Goal: Task Accomplishment & Management: Complete application form

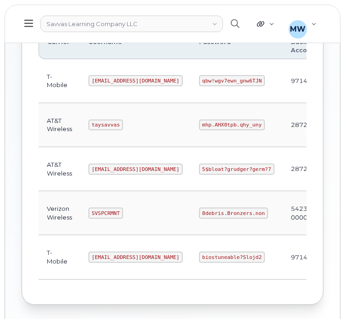
scroll to position [183, 0]
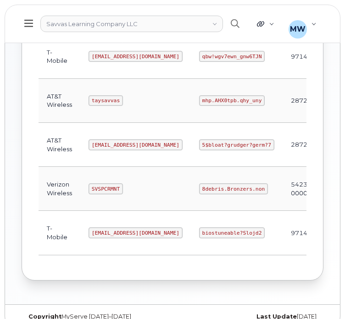
click at [203, 192] on code "8debris.Bronzers.non" at bounding box center [233, 188] width 69 height 11
click at [203, 187] on code "8debris.Bronzers.non" at bounding box center [233, 188] width 69 height 11
copy code "8debris.Bronzers.non"
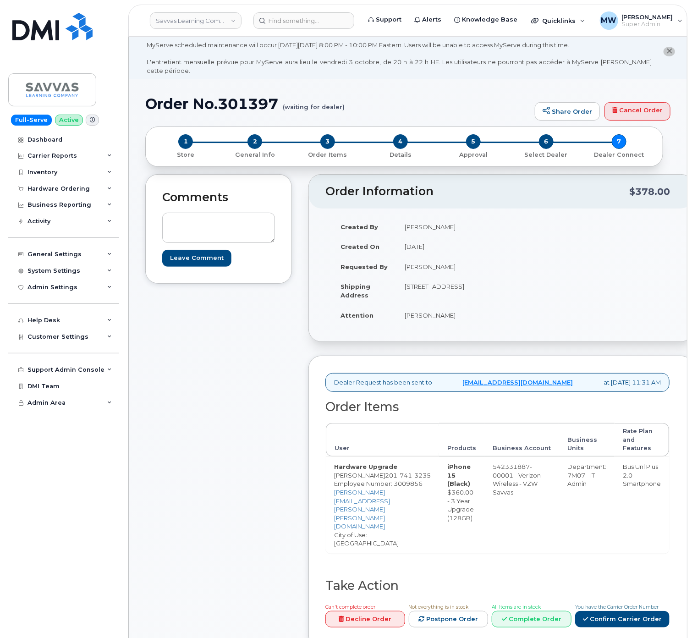
scroll to position [183, 0]
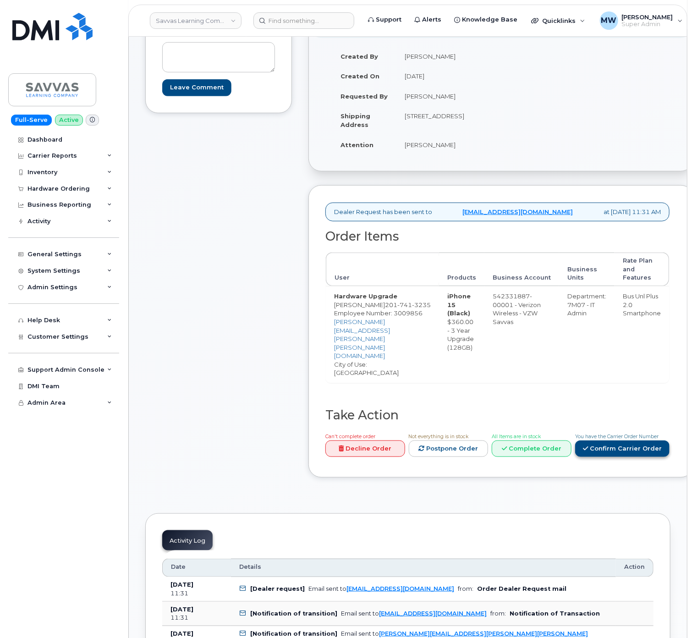
click at [606, 441] on link "Confirm Carrier Order" at bounding box center [622, 449] width 94 height 17
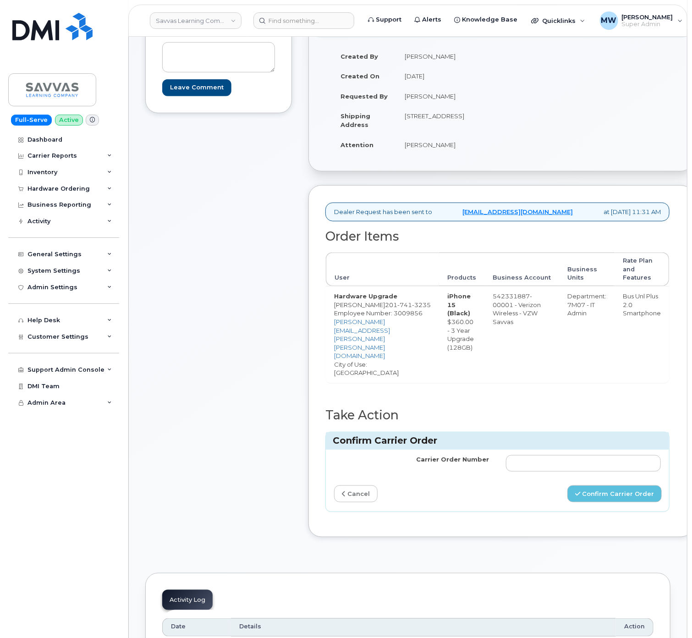
click at [586, 452] on td at bounding box center [584, 464] width 172 height 28
click at [584, 455] on input "Carrier Order Number" at bounding box center [583, 463] width 155 height 17
paste input "MB1000503550156"
type input "MB1000503550156"
click at [599, 485] on button "Confirm Carrier Order" at bounding box center [615, 493] width 94 height 17
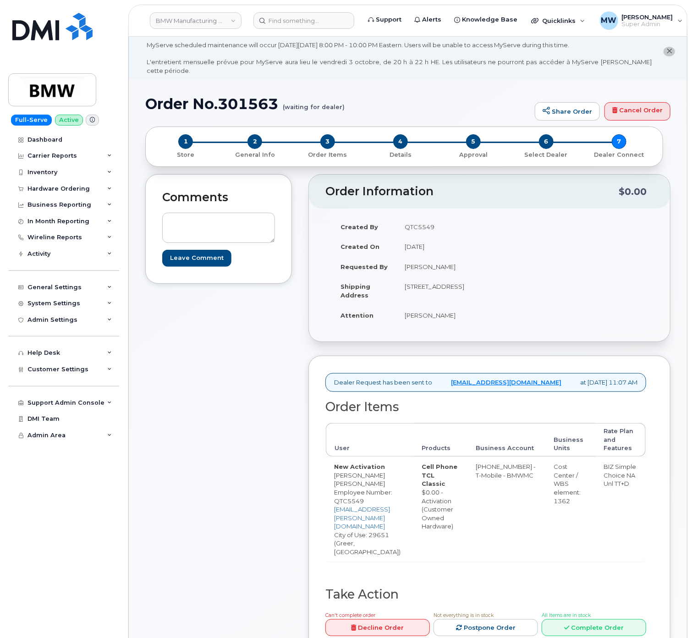
scroll to position [92, 0]
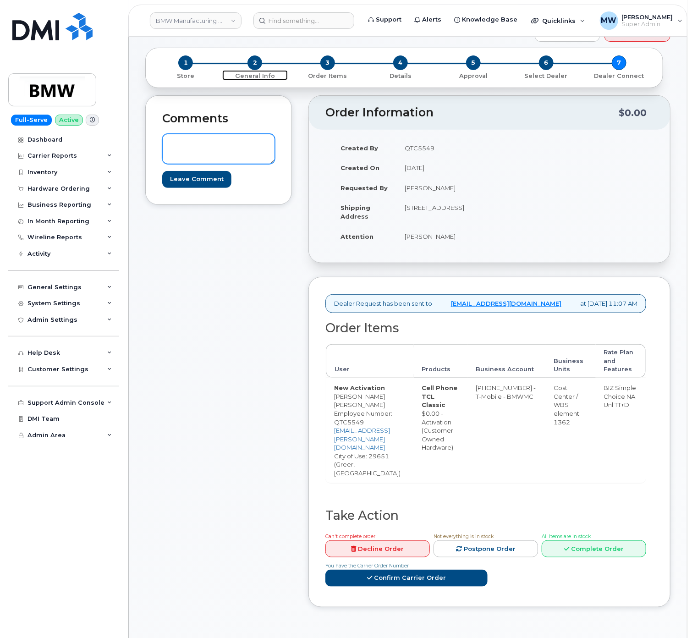
drag, startPoint x: 253, startPoint y: 57, endPoint x: 269, endPoint y: 139, distance: 83.6
click at [253, 58] on span "2" at bounding box center [255, 62] width 15 height 15
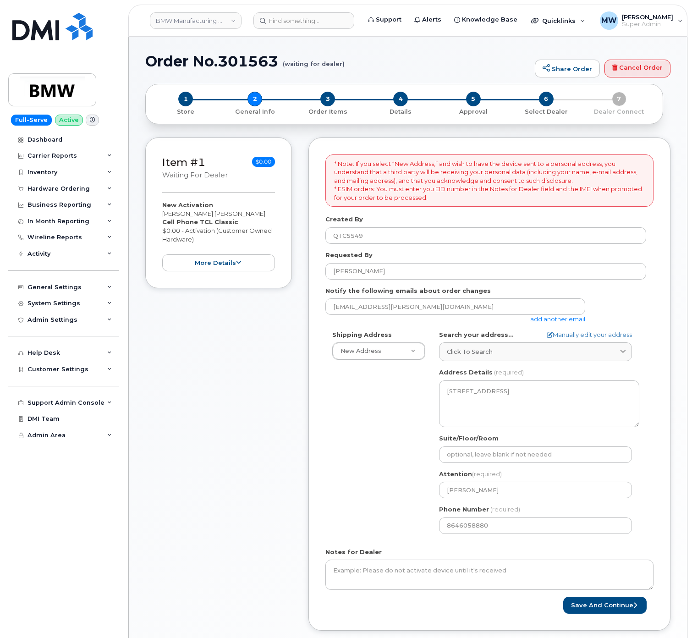
select select
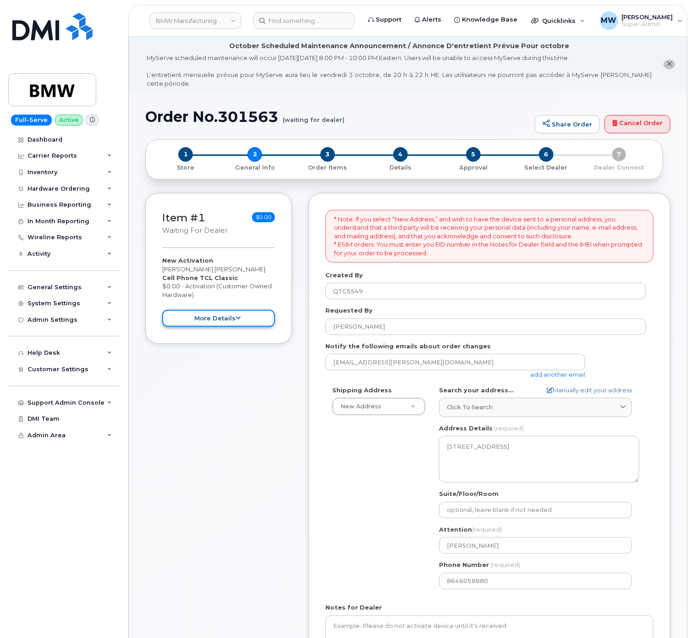
click at [257, 311] on button "more details" at bounding box center [218, 318] width 113 height 17
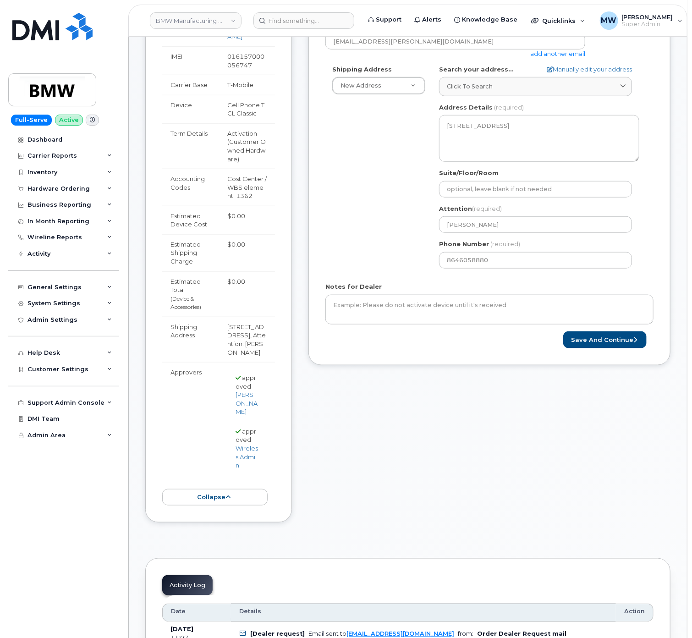
scroll to position [367, 0]
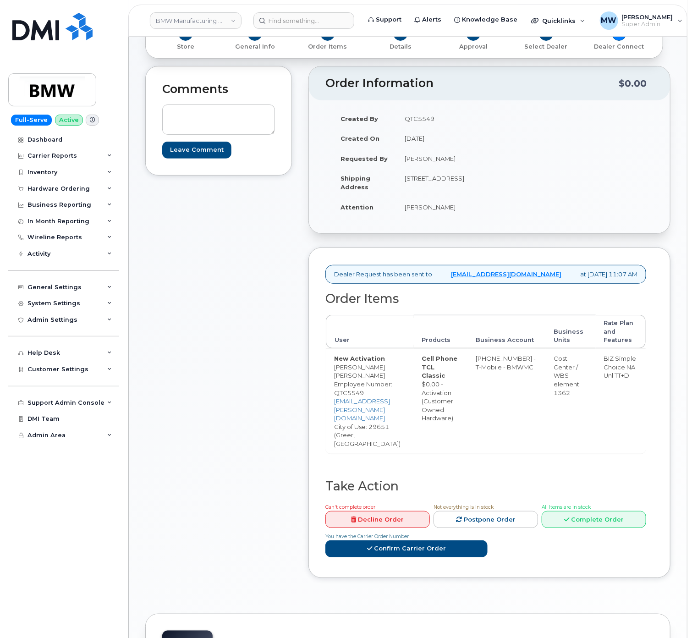
scroll to position [225, 0]
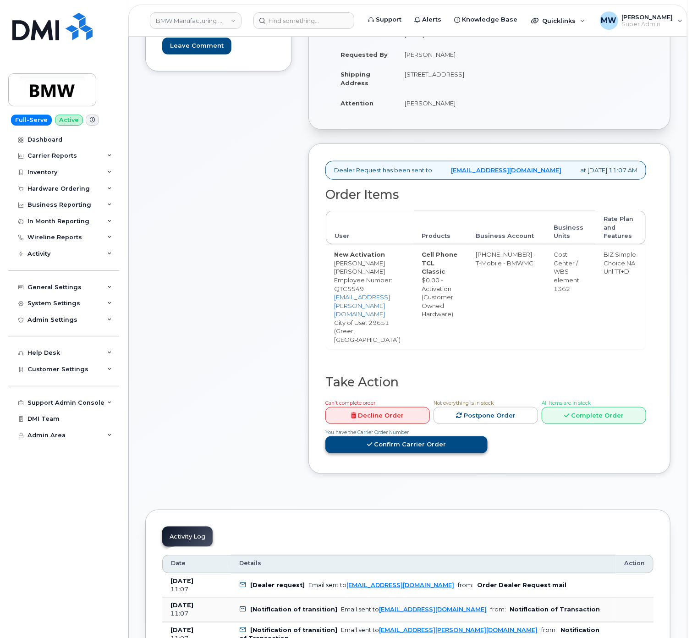
click at [488, 436] on link "Confirm Carrier Order" at bounding box center [406, 444] width 162 height 17
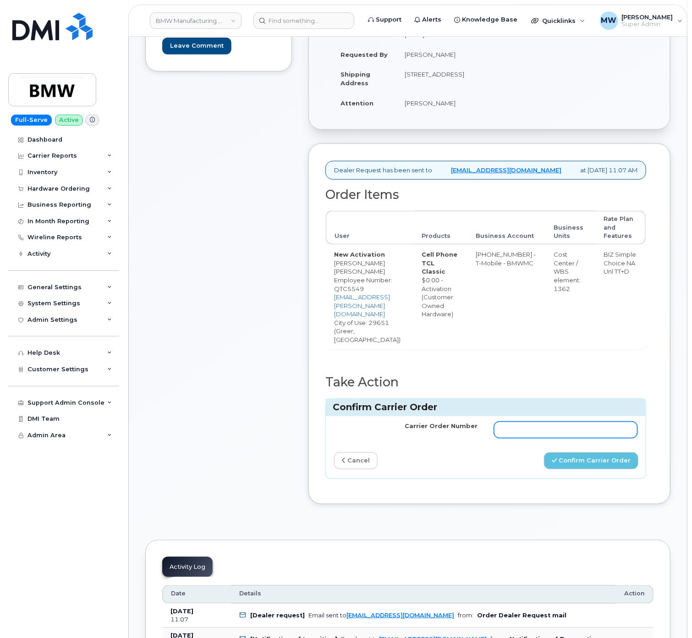
click at [609, 422] on input "Carrier Order Number" at bounding box center [565, 430] width 143 height 17
paste input "771933890"
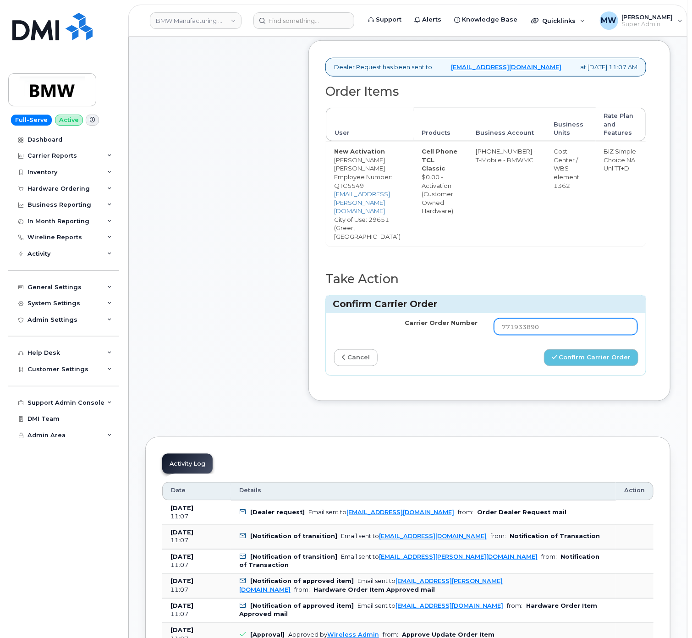
scroll to position [408, 0]
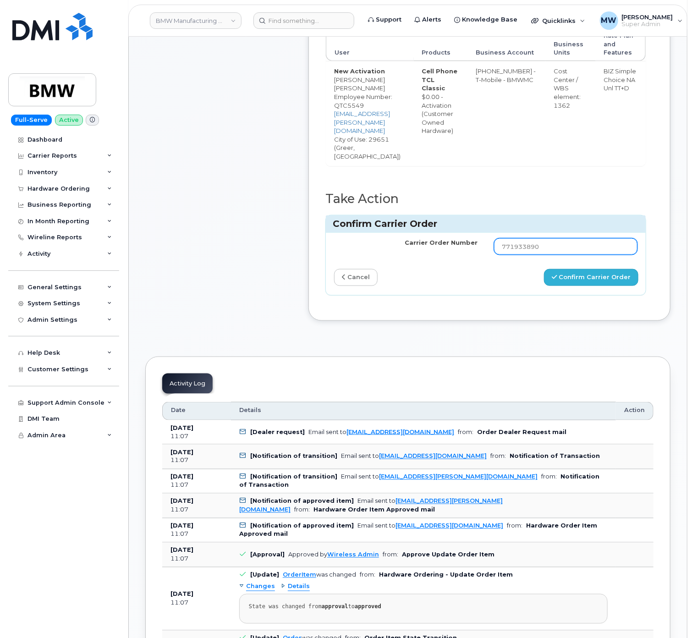
type input "771933890"
click at [637, 269] on button "Confirm Carrier Order" at bounding box center [591, 277] width 94 height 17
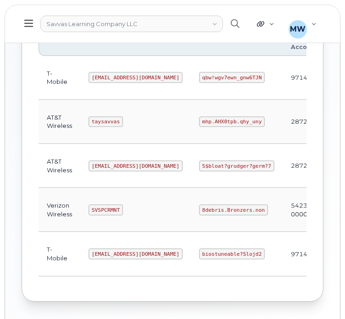
scroll to position [183, 0]
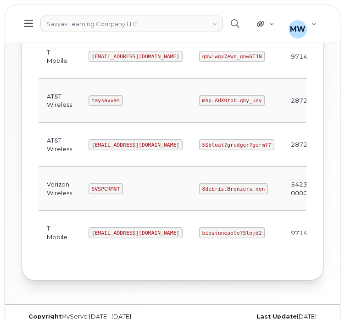
click at [202, 183] on code "8debris.Bronzers.non" at bounding box center [233, 188] width 69 height 11
copy code "8debris.Bronzers.non"
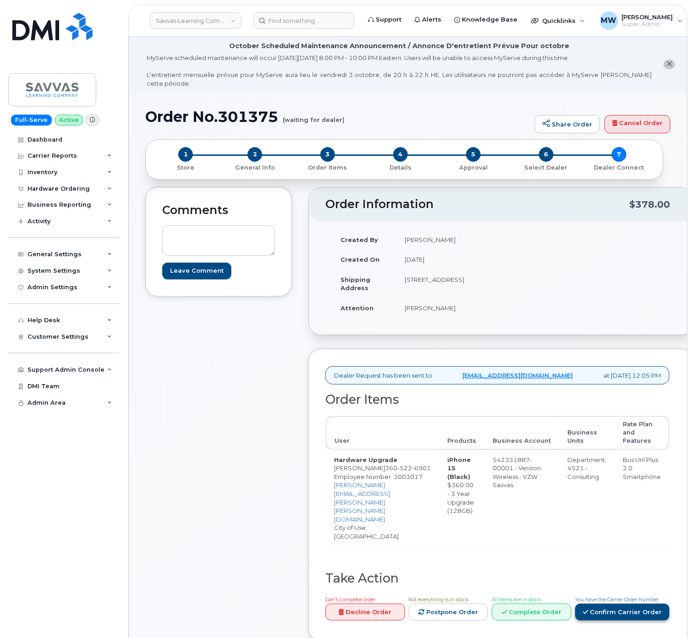
click at [625, 604] on link "Confirm Carrier Order" at bounding box center [622, 612] width 94 height 17
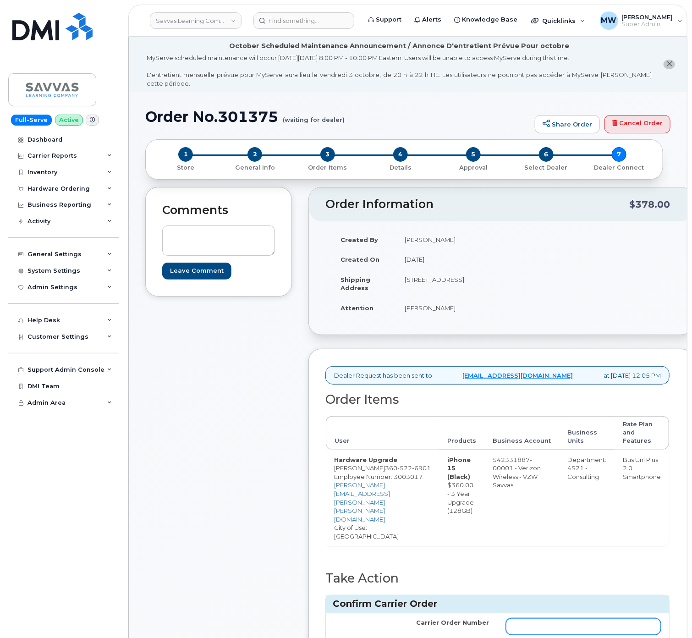
click at [590, 618] on input "Carrier Order Number" at bounding box center [583, 626] width 155 height 17
paste input "MB1000503564534"
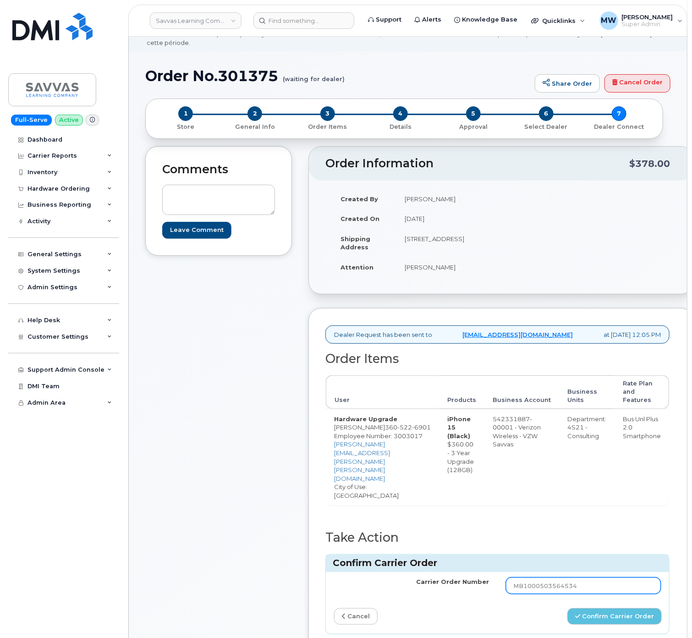
scroll to position [42, 0]
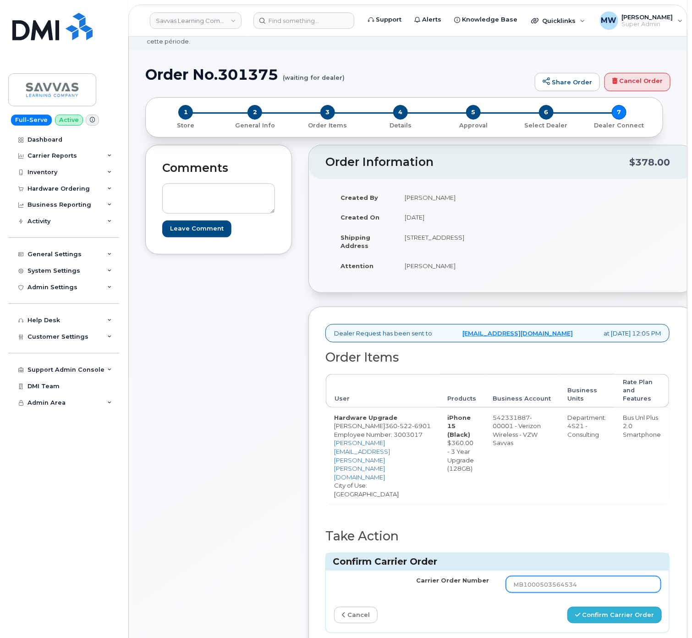
type input "MB1000503564534"
click at [610, 607] on button "Confirm Carrier Order" at bounding box center [615, 615] width 94 height 17
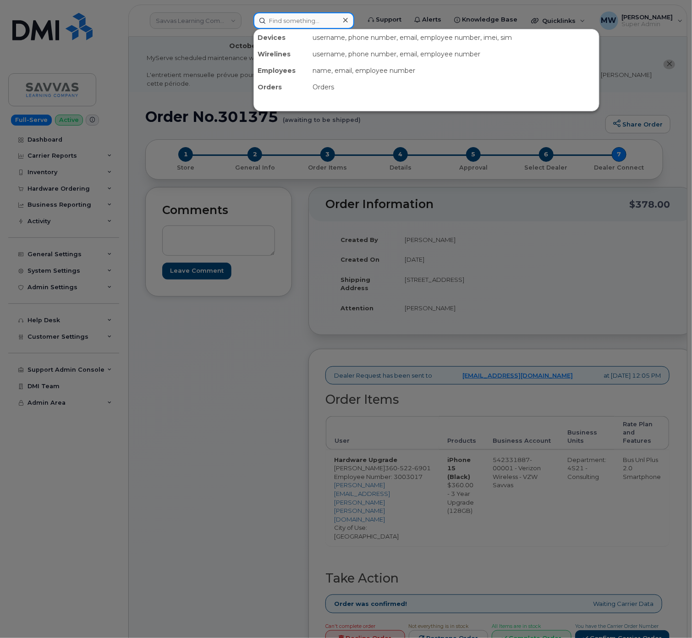
paste input "8645340946"
click at [307, 24] on input "8645340946" at bounding box center [303, 20] width 101 height 17
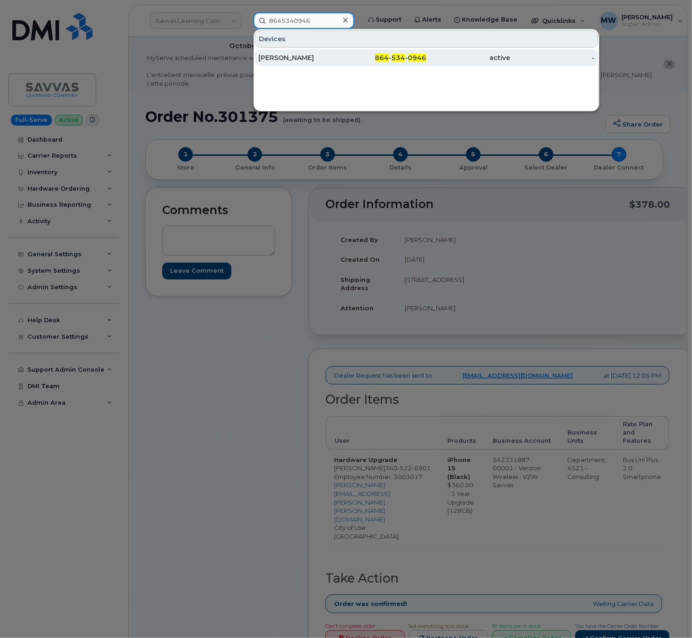
type input "8645340946"
click at [326, 57] on div "Annaleen de Klerk" at bounding box center [301, 57] width 84 height 9
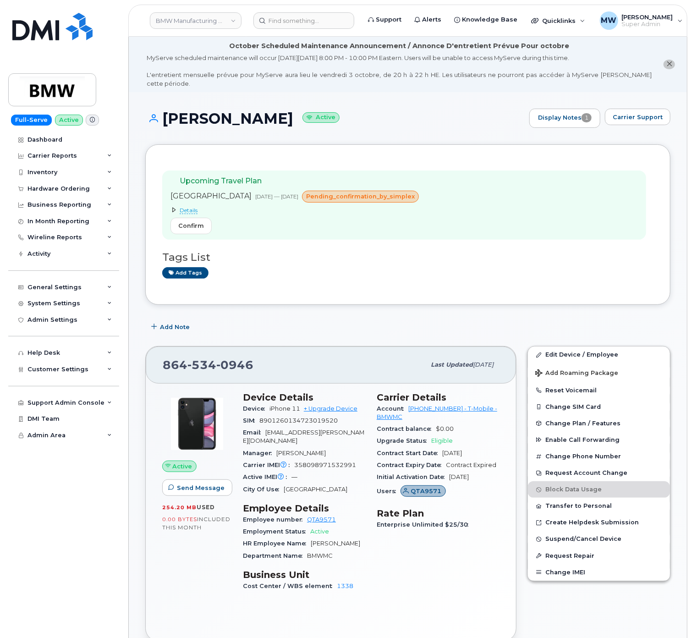
drag, startPoint x: 308, startPoint y: 107, endPoint x: 164, endPoint y: 111, distance: 144.0
click at [164, 111] on h1 "[PERSON_NAME] Active" at bounding box center [335, 118] width 380 height 16
copy h1 "[PERSON_NAME]"
drag, startPoint x: 406, startPoint y: 402, endPoint x: 446, endPoint y: 404, distance: 39.5
click at [446, 404] on div "Account [PHONE_NUMBER] - T-Mobile - BMWMC" at bounding box center [438, 413] width 123 height 21
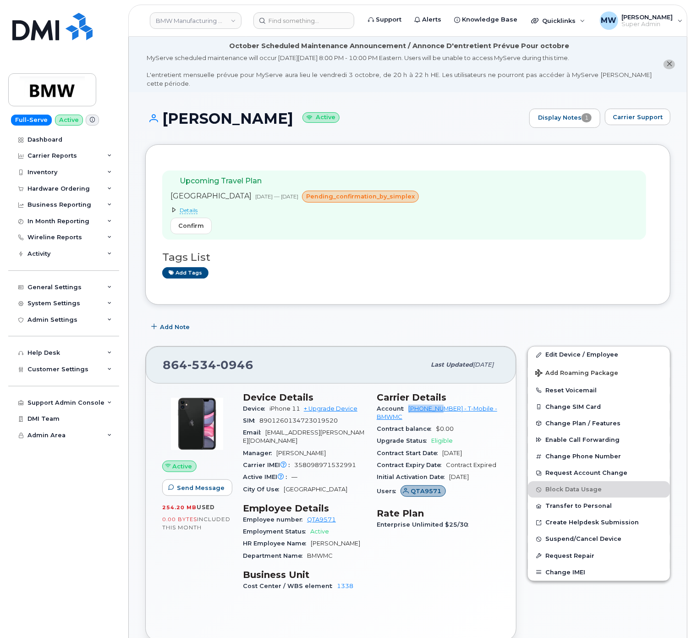
copy link "972523090"
